Goal: Task Accomplishment & Management: Complete application form

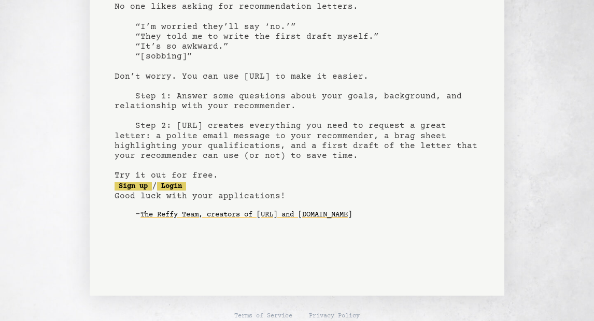
scroll to position [101, 0]
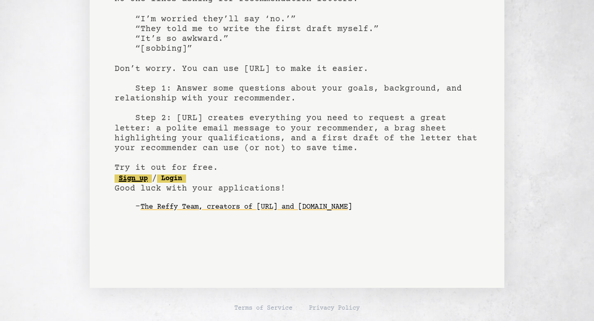
click at [143, 176] on link "Sign up" at bounding box center [133, 179] width 37 height 8
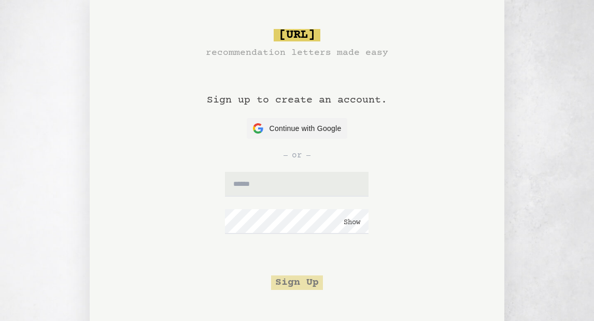
click at [314, 114] on h1 "Sign up to create an account." at bounding box center [297, 89] width 180 height 58
click at [312, 129] on span "Continue with Google" at bounding box center [305, 128] width 72 height 11
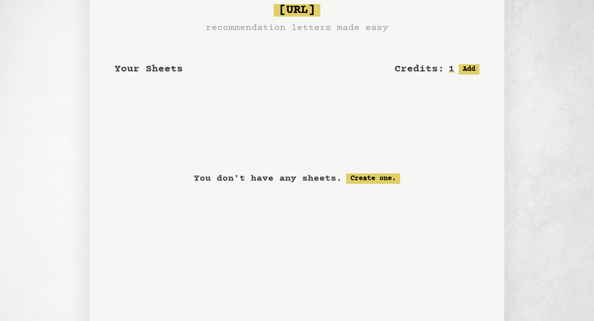
scroll to position [18, 0]
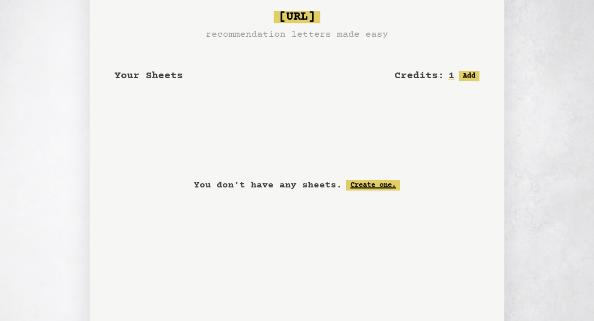
click at [386, 183] on link "Create one." at bounding box center [373, 185] width 54 height 10
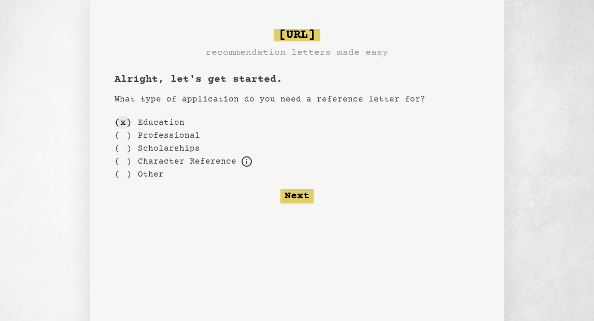
click at [124, 123] on div "( x )" at bounding box center [123, 122] width 17 height 13
click at [301, 196] on button "Next" at bounding box center [296, 196] width 33 height 15
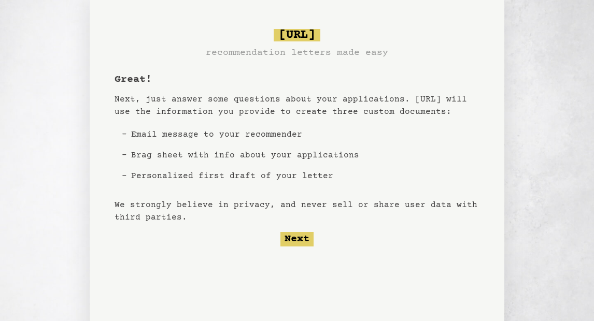
scroll to position [18, 0]
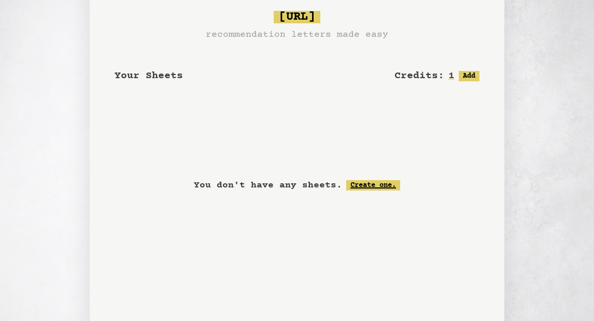
click at [377, 187] on link "Create one." at bounding box center [373, 185] width 54 height 10
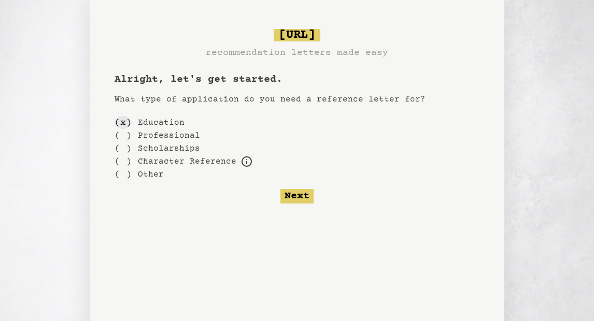
click at [124, 126] on div "( x )" at bounding box center [123, 122] width 17 height 13
click at [296, 197] on button "Next" at bounding box center [296, 196] width 33 height 15
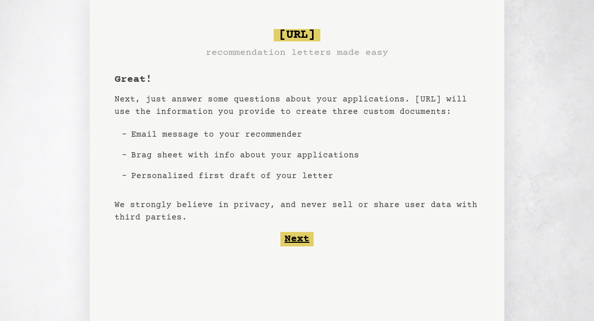
click at [298, 240] on button "Next" at bounding box center [296, 239] width 33 height 15
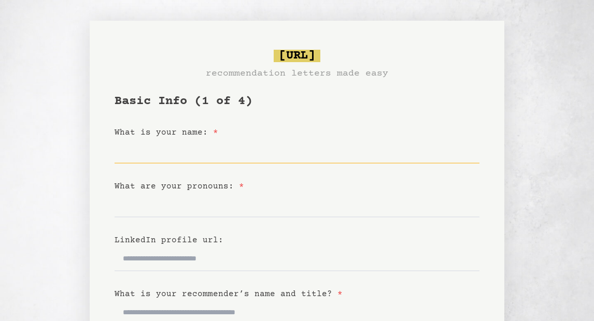
click at [217, 156] on input "What is your name: *" at bounding box center [297, 151] width 365 height 25
type input "*****"
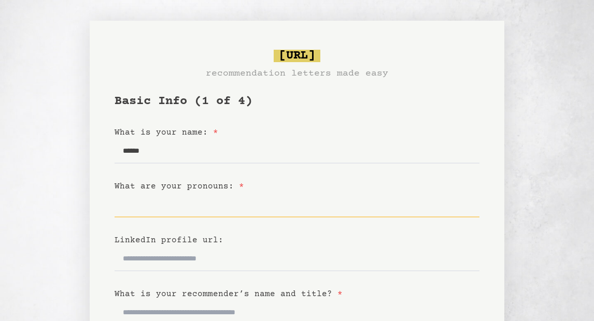
click at [195, 212] on input "What are your pronouns: *" at bounding box center [297, 205] width 365 height 25
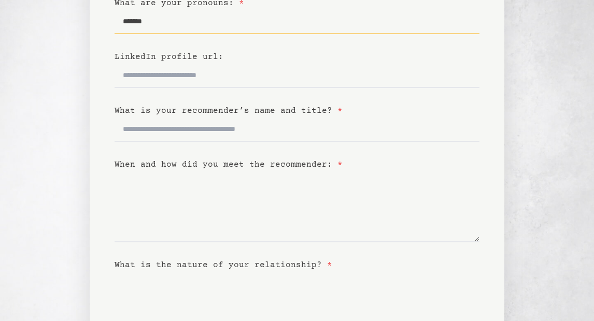
scroll to position [187, 0]
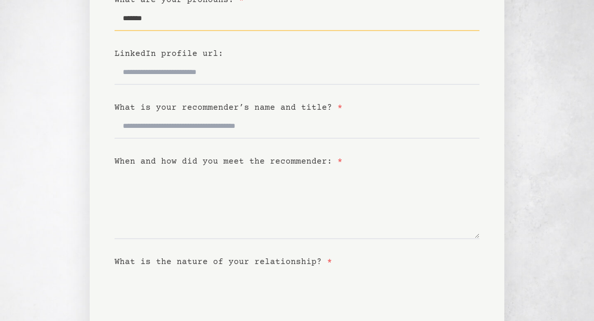
type input "*******"
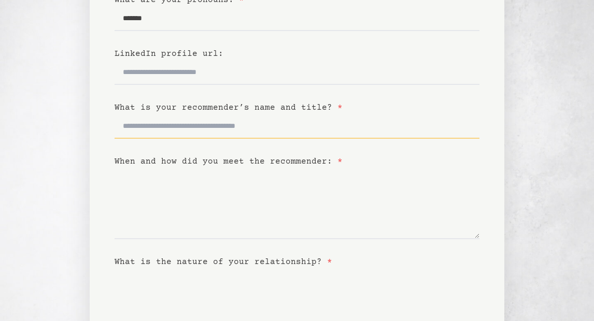
click at [158, 134] on input "What is your recommender’s name and title? *" at bounding box center [297, 126] width 365 height 25
type input "**********"
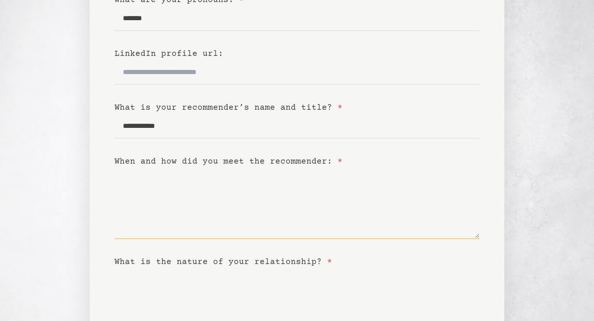
click at [173, 225] on textarea "When and how did you meet the recommender: *" at bounding box center [297, 204] width 365 height 72
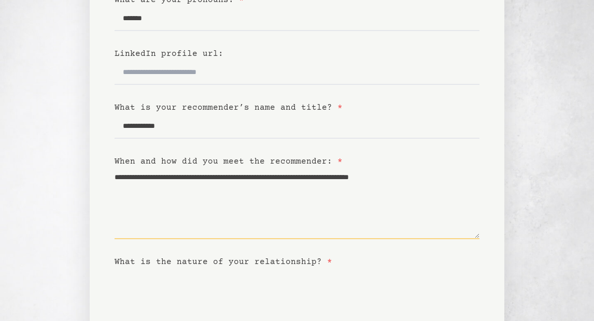
type textarea "**********"
